Goal: Task Accomplishment & Management: Use online tool/utility

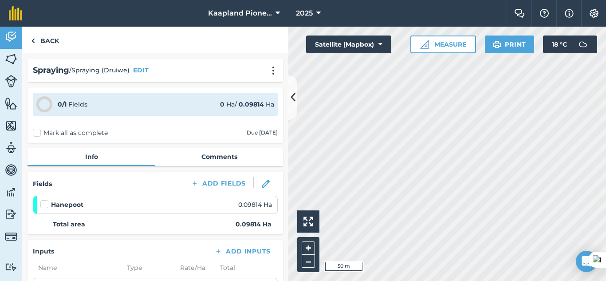
scroll to position [74, 0]
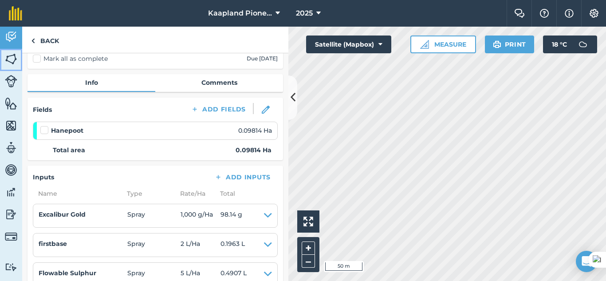
click at [9, 59] on img at bounding box center [11, 58] width 12 height 13
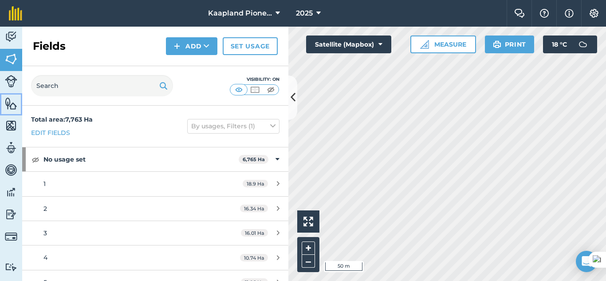
click at [9, 103] on img at bounding box center [11, 103] width 12 height 13
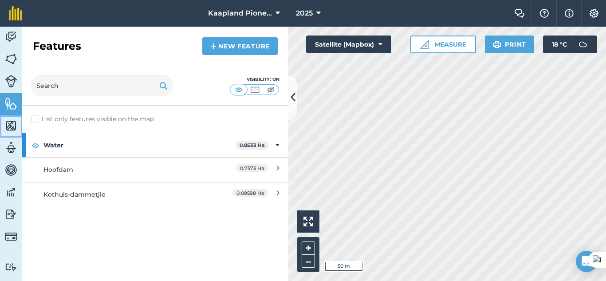
click at [11, 119] on img at bounding box center [11, 125] width 12 height 13
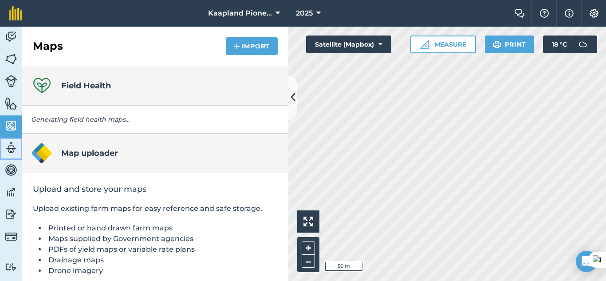
click at [5, 153] on img at bounding box center [11, 147] width 12 height 13
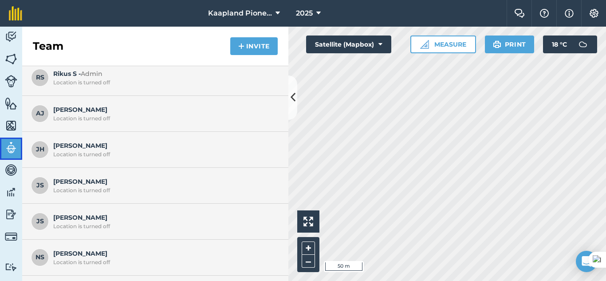
scroll to position [67, 0]
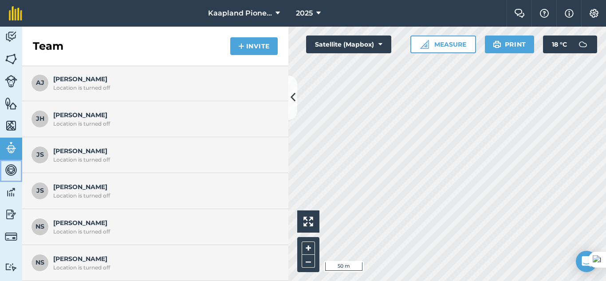
click at [10, 171] on img at bounding box center [11, 169] width 12 height 13
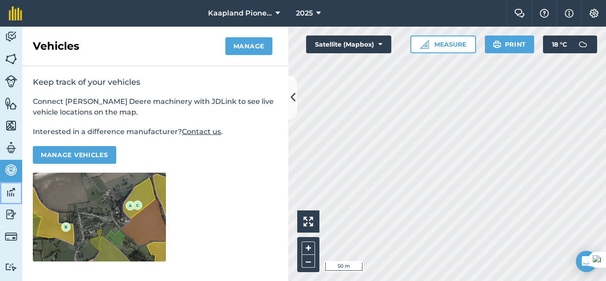
click at [12, 193] on img at bounding box center [11, 191] width 12 height 13
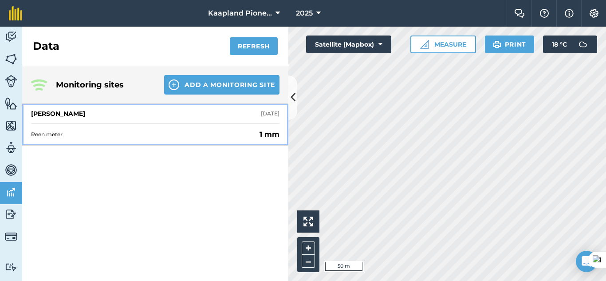
click at [224, 138] on div "Reen meter 1 mm" at bounding box center [155, 134] width 248 height 22
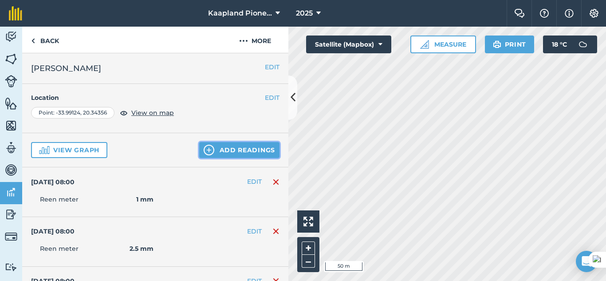
click at [212, 153] on button "Add readings" at bounding box center [239, 150] width 80 height 16
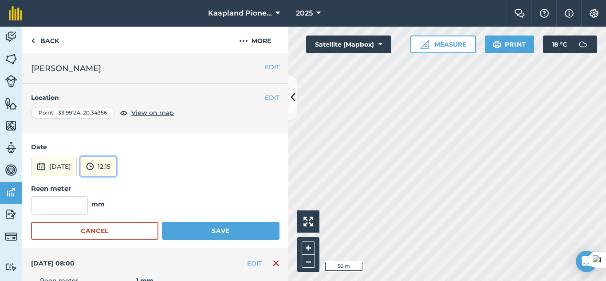
click at [116, 170] on button "12:15" at bounding box center [98, 167] width 36 height 20
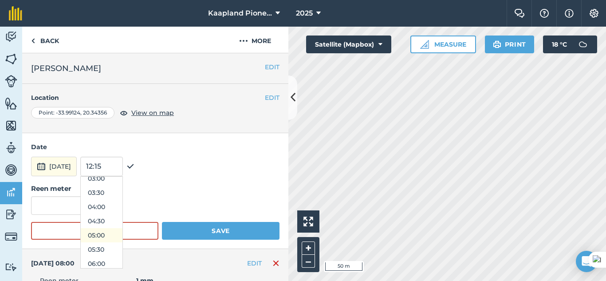
scroll to position [165, 0]
click at [122, 246] on button "08:00" at bounding box center [102, 246] width 42 height 14
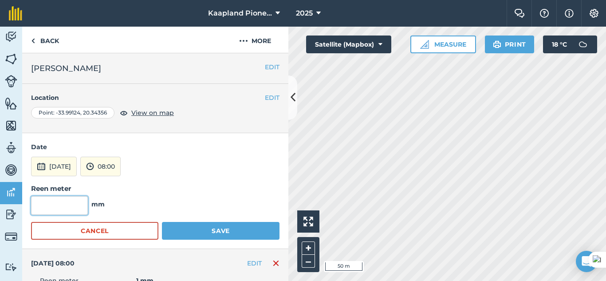
click at [75, 201] on input "text" at bounding box center [59, 205] width 57 height 19
type input "3.2"
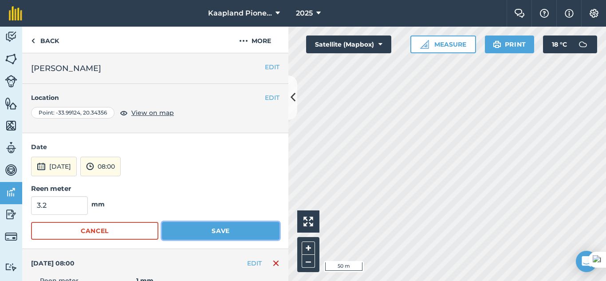
click at [234, 227] on button "Save" at bounding box center [221, 231] width 118 height 18
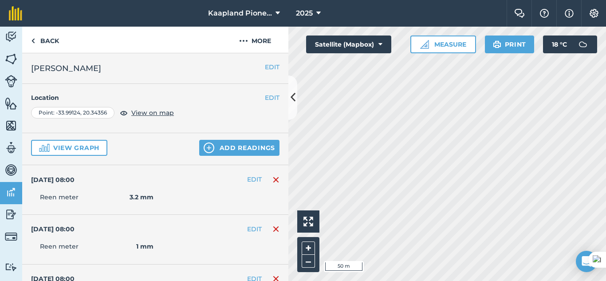
scroll to position [0, 0]
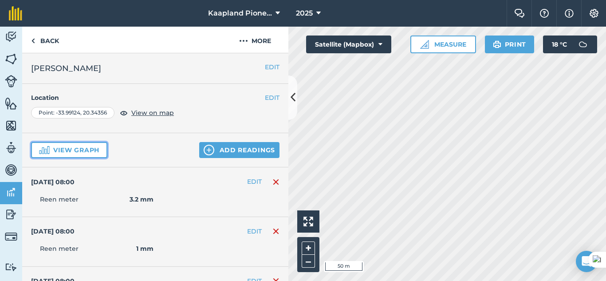
click at [101, 149] on button "View graph" at bounding box center [69, 150] width 76 height 16
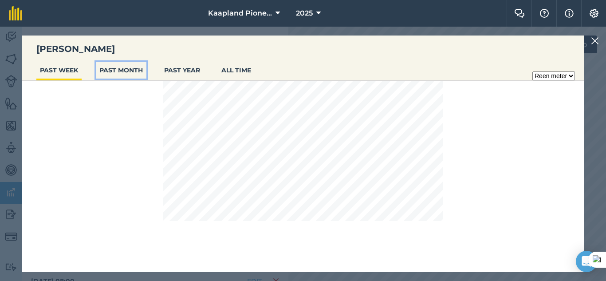
click at [109, 69] on button "PAST MONTH" at bounding box center [121, 70] width 51 height 17
click at [202, 71] on button "PAST YEAR" at bounding box center [182, 70] width 43 height 17
click at [223, 74] on button "ALL TIME" at bounding box center [236, 70] width 37 height 17
click at [596, 44] on img at bounding box center [595, 40] width 8 height 11
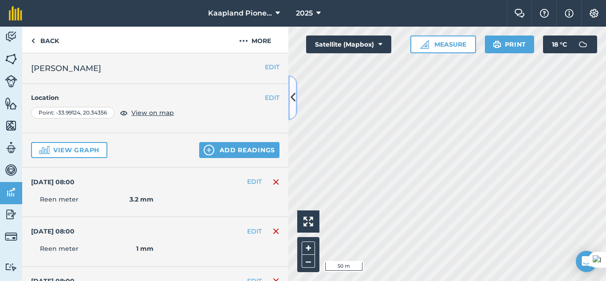
click at [293, 97] on icon at bounding box center [293, 98] width 5 height 16
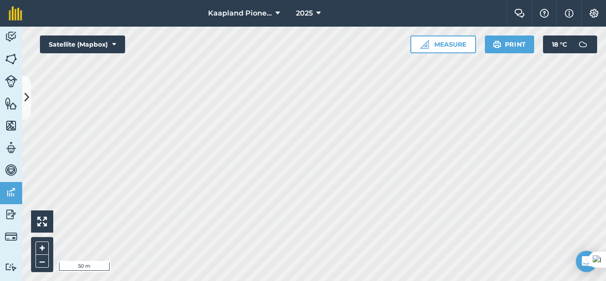
click at [398, 280] on html "Kaapland Pioneer 2025 Farm Chat Help Info Settings Kaapland Pioneer - 2025 Prin…" at bounding box center [303, 140] width 606 height 281
click at [377, 280] on html "Kaapland Pioneer 2025 Farm Chat Help Info Settings Kaapland Pioneer - 2025 Prin…" at bounding box center [303, 140] width 606 height 281
